Goal: Browse casually

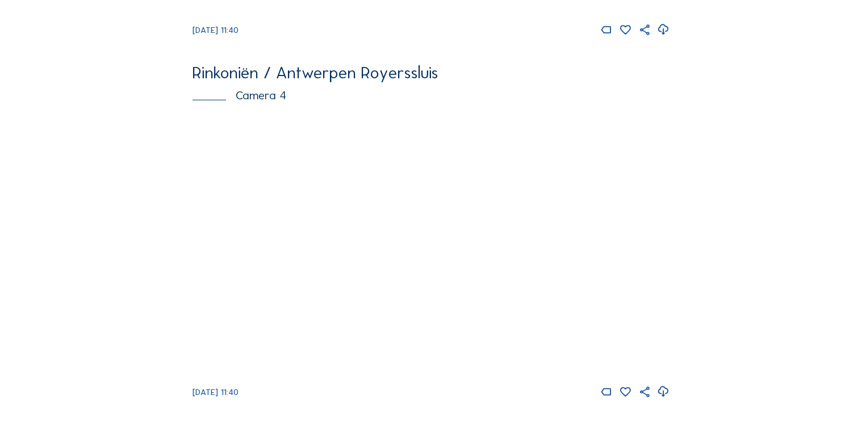
scroll to position [1502, 0]
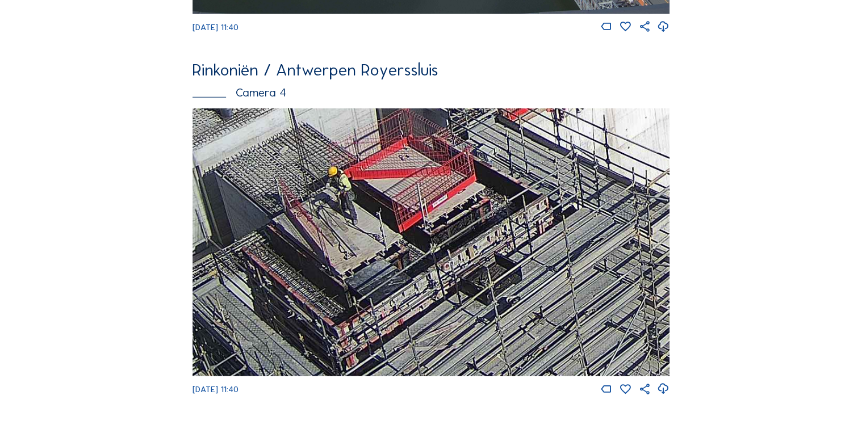
drag, startPoint x: 338, startPoint y: 311, endPoint x: 357, endPoint y: 259, distance: 55.3
click at [353, 250] on img at bounding box center [430, 242] width 476 height 268
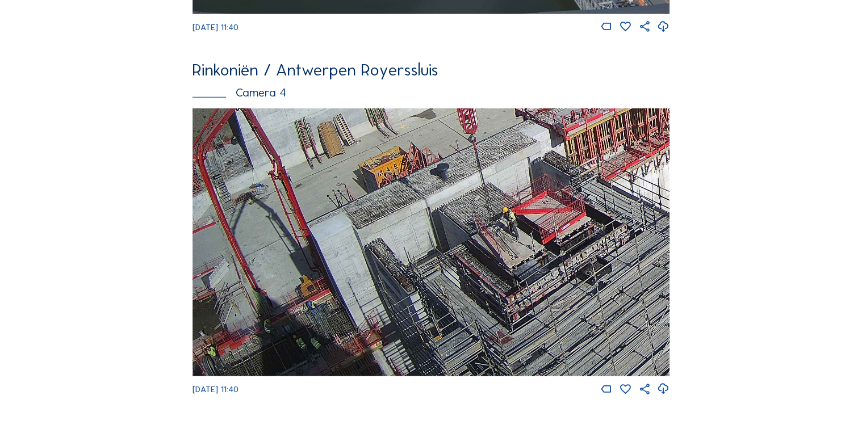
drag, startPoint x: 250, startPoint y: 283, endPoint x: 297, endPoint y: 207, distance: 89.0
click at [297, 207] on img at bounding box center [430, 242] width 476 height 268
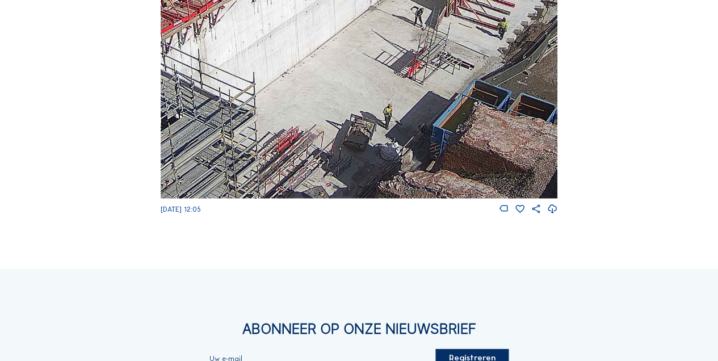
scroll to position [1308, 0]
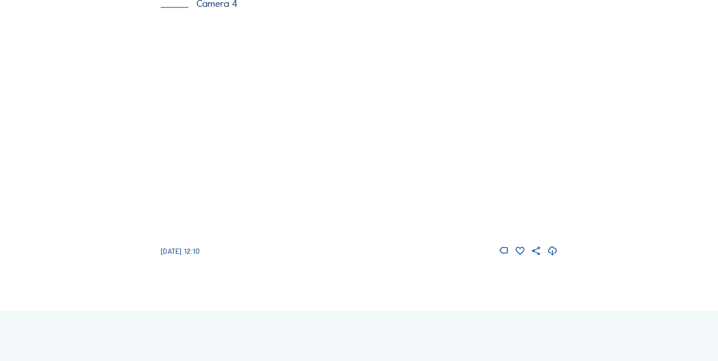
scroll to position [1327, 0]
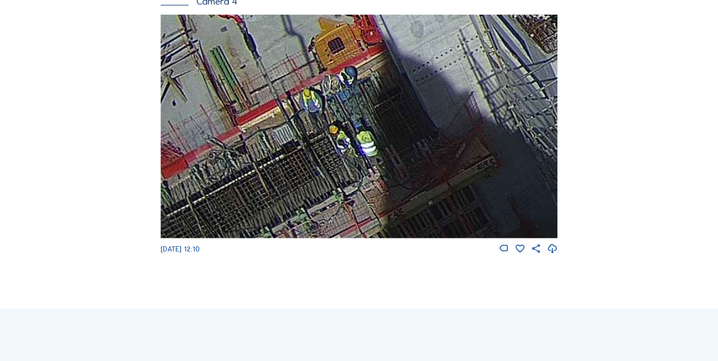
drag, startPoint x: 200, startPoint y: 225, endPoint x: 333, endPoint y: 54, distance: 216.5
click at [333, 54] on img at bounding box center [359, 126] width 397 height 223
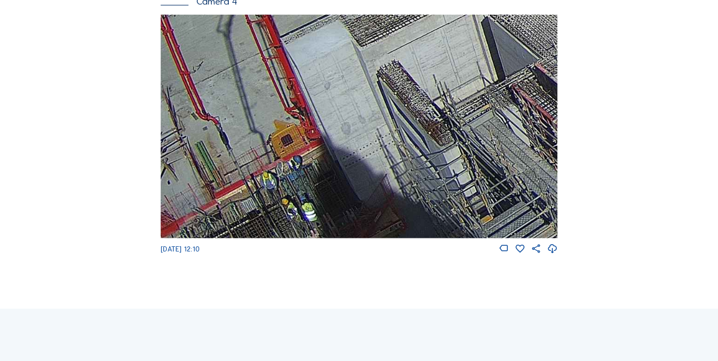
drag, startPoint x: 291, startPoint y: 202, endPoint x: 308, endPoint y: 202, distance: 17.0
click at [308, 202] on img at bounding box center [359, 126] width 397 height 223
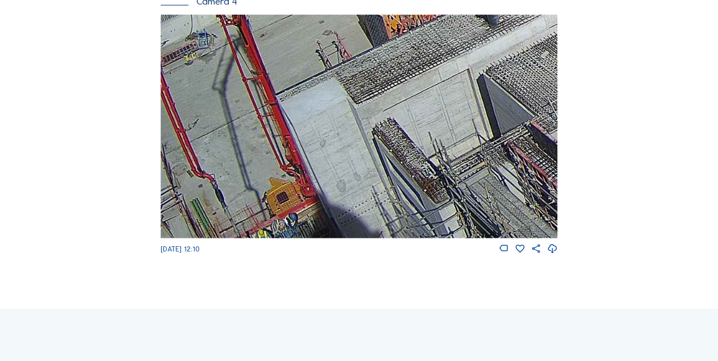
drag, startPoint x: 318, startPoint y: 143, endPoint x: 300, endPoint y: 246, distance: 104.8
click at [300, 238] on img at bounding box center [359, 126] width 397 height 223
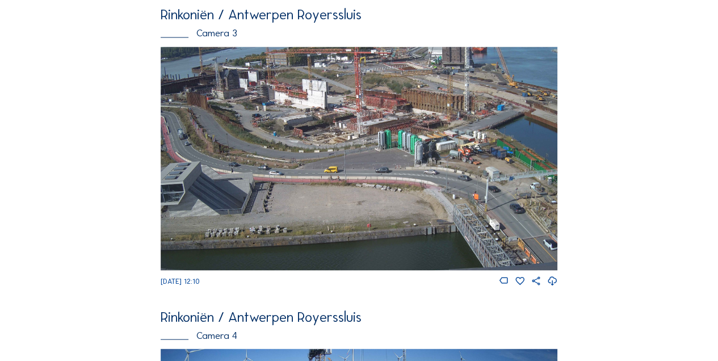
scroll to position [987, 0]
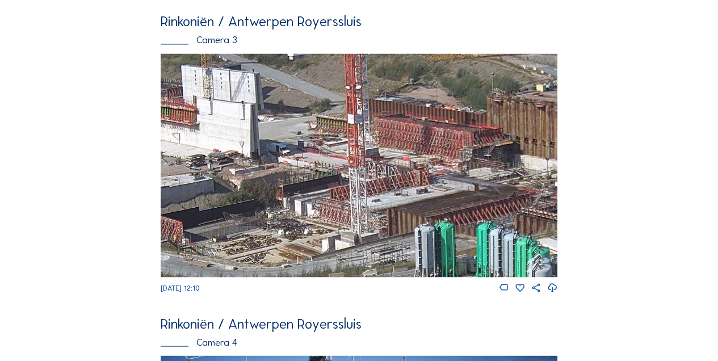
drag, startPoint x: 403, startPoint y: 136, endPoint x: 381, endPoint y: 185, distance: 53.4
click at [381, 185] on img at bounding box center [359, 164] width 397 height 223
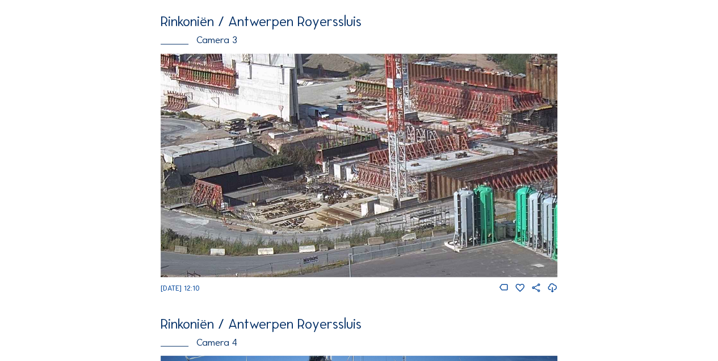
drag, startPoint x: 288, startPoint y: 214, endPoint x: 328, endPoint y: 178, distance: 53.9
click at [328, 178] on img at bounding box center [359, 164] width 397 height 223
